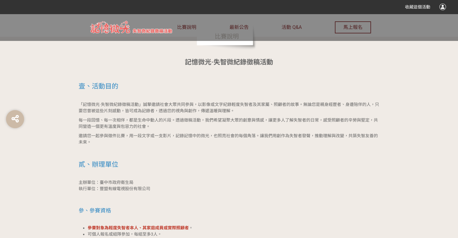
scroll to position [391, 0]
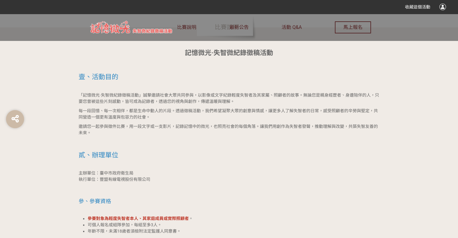
click at [161, 73] on h2 "壹、活動目的" at bounding box center [229, 77] width 301 height 8
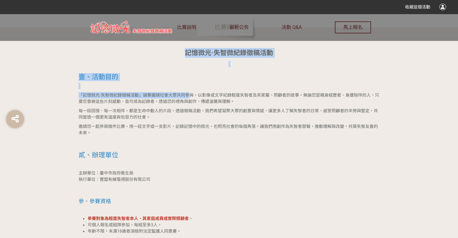
drag, startPoint x: 163, startPoint y: 46, endPoint x: 187, endPoint y: 96, distance: 55.3
click at [187, 96] on span "「記憶微光·失智微紀錄徵稿活動」誠摯邀請社會大眾共同參與，以影像或文字紀錄輕度失智者及其家屬、照顧者的故事。無論您是親身經歷者、身邊陪伴的人，只要您曾被這些片…" at bounding box center [229, 98] width 300 height 11
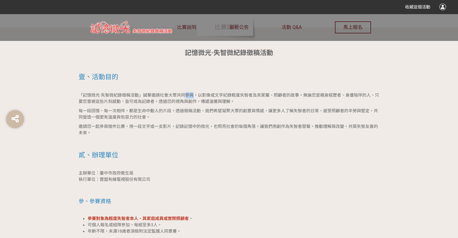
click at [187, 96] on span "「記憶微光·失智微紀錄徵稿活動」誠摯邀請社會大眾共同參與，以影像或文字紀錄輕度失智者及其家屬、照顧者的故事。無論您是親身經歷者、身邊陪伴的人，只要您曾被這些片…" at bounding box center [229, 98] width 300 height 11
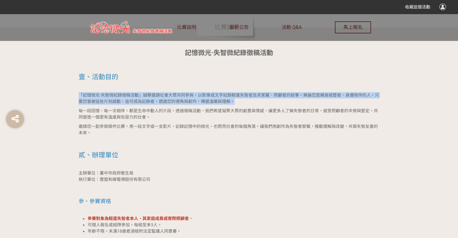
click at [187, 96] on span "「記憶微光·失智微紀錄徵稿活動」誠摯邀請社會大眾共同參與，以影像或文字紀錄輕度失智者及其家屬、照顧者的故事。無論您是親身經歷者、身邊陪伴的人，只要您曾被這些片…" at bounding box center [229, 98] width 300 height 11
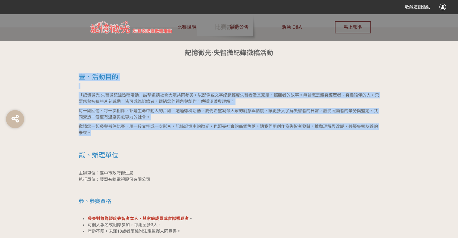
drag, startPoint x: 73, startPoint y: 73, endPoint x: 217, endPoint y: 132, distance: 155.9
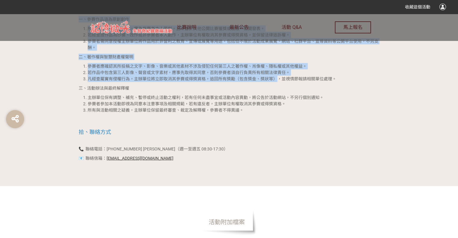
scroll to position [1143, 0]
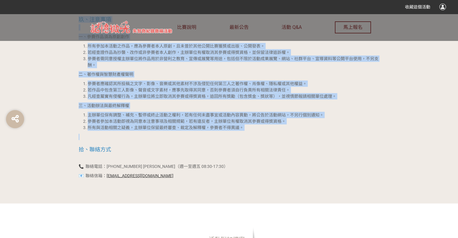
copy div "lore·ipsumdolo s、amet 「cons·adipiscin」elitseddoeiu，temporincididuntu、labore。etd…"
drag, startPoint x: 183, startPoint y: 50, endPoint x: 306, endPoint y: 125, distance: 143.5
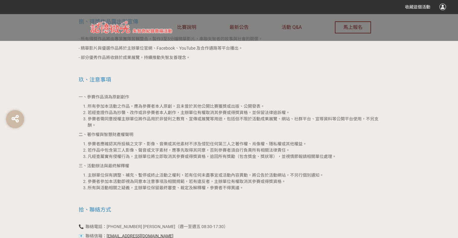
click at [240, 214] on p at bounding box center [229, 217] width 301 height 6
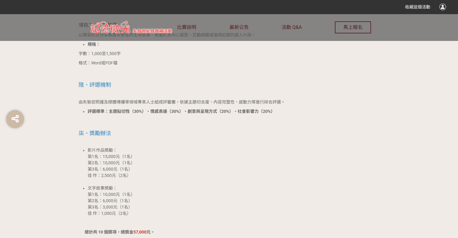
scroll to position [902, 0]
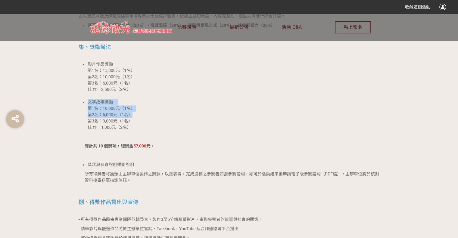
drag, startPoint x: 186, startPoint y: 104, endPoint x: 225, endPoint y: 110, distance: 39.1
click at [221, 112] on li "文字故事獎勵： 第1名：10,000元（1名） 第2名：6,000元（1名） 第3名：3,000元（1名） 佳 作：1,000元（2名）" at bounding box center [234, 115] width 292 height 32
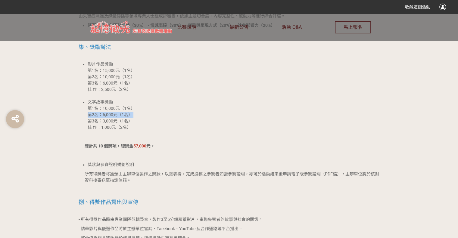
click at [221, 112] on li "文字故事獎勵： 第1名：10,000元（1名） 第2名：6,000元（1名） 第3名：3,000元（1名） 佳 作：1,000元（2名）" at bounding box center [234, 115] width 292 height 32
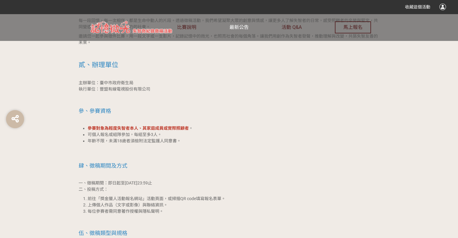
click at [240, 32] on link "最新公告" at bounding box center [238, 27] width 19 height 27
